Goal: Use online tool/utility: Utilize a website feature to perform a specific function

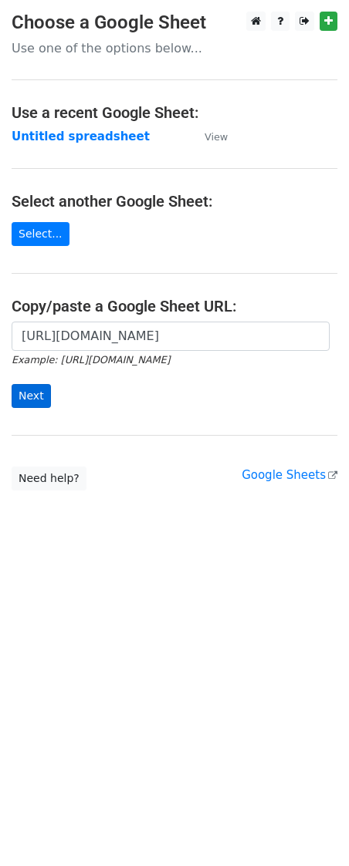
scroll to position [0, 346]
type input "[URL][DOMAIN_NAME]"
click at [31, 399] on input "Next" at bounding box center [31, 396] width 39 height 24
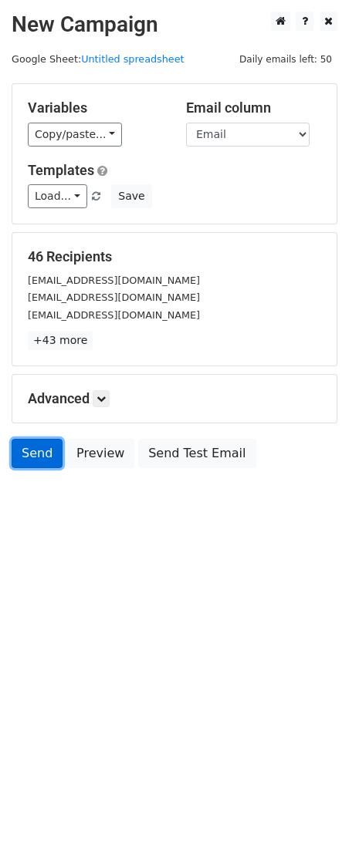
click at [41, 450] on link "Send" at bounding box center [37, 453] width 51 height 29
click at [36, 455] on link "Send" at bounding box center [37, 453] width 51 height 29
click at [39, 461] on link "Send" at bounding box center [37, 453] width 51 height 29
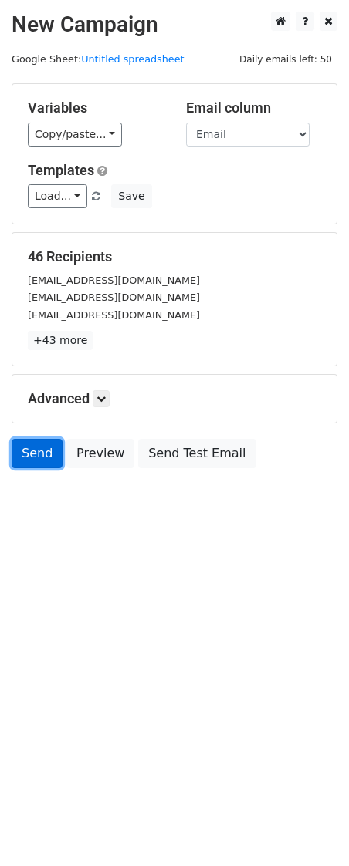
click at [39, 461] on link "Send" at bounding box center [37, 453] width 51 height 29
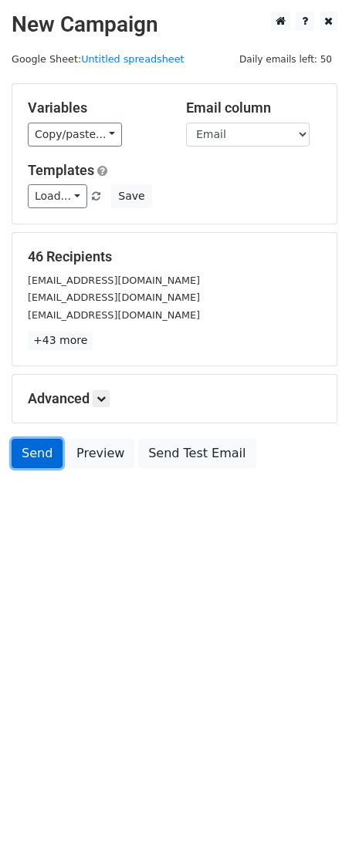
click at [39, 461] on link "Send" at bounding box center [37, 453] width 51 height 29
